Goal: Task Accomplishment & Management: Manage account settings

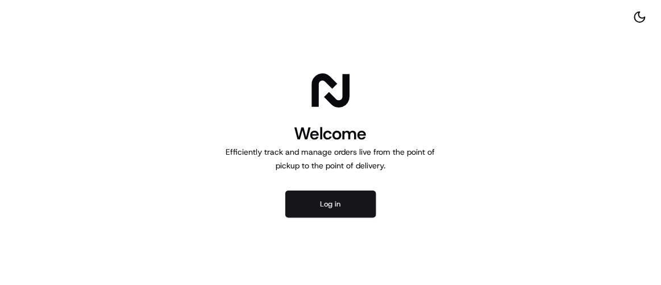
click at [315, 195] on button "Log in" at bounding box center [330, 203] width 91 height 27
